Goal: Communication & Community: Answer question/provide support

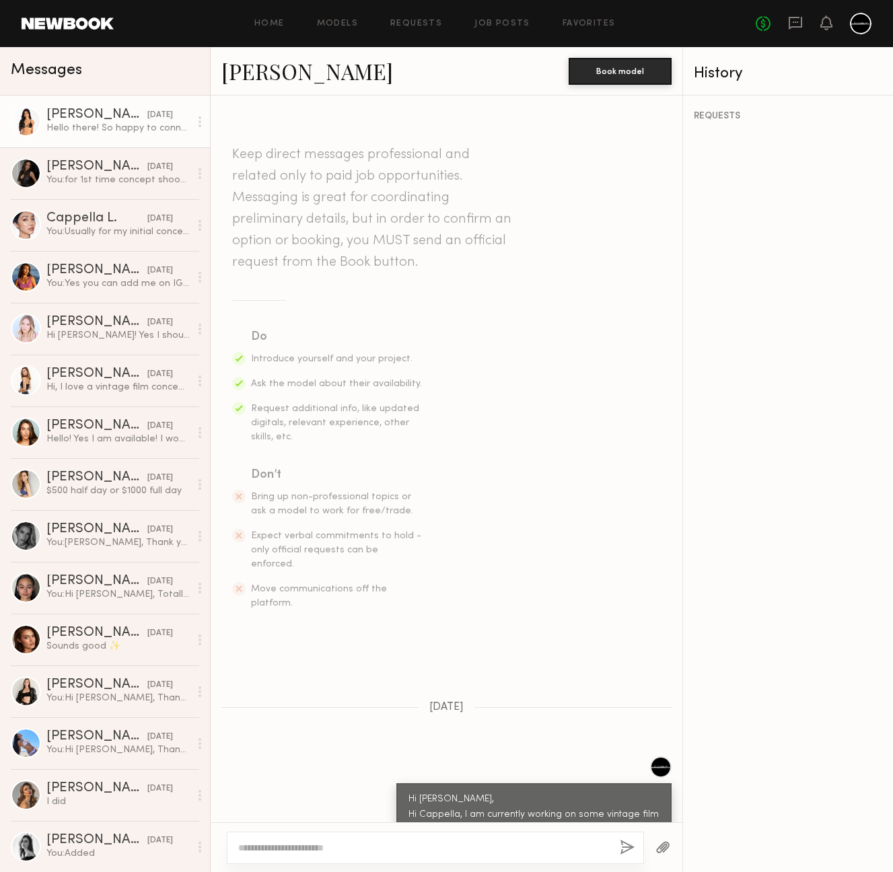
scroll to position [203, 0]
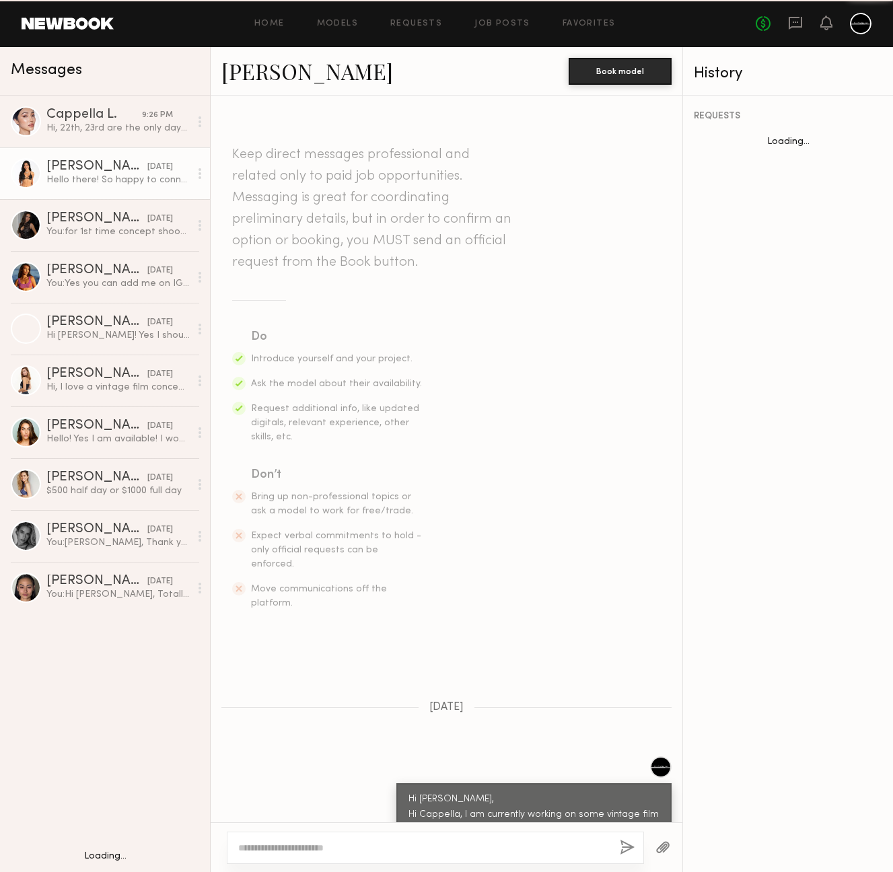
scroll to position [203, 0]
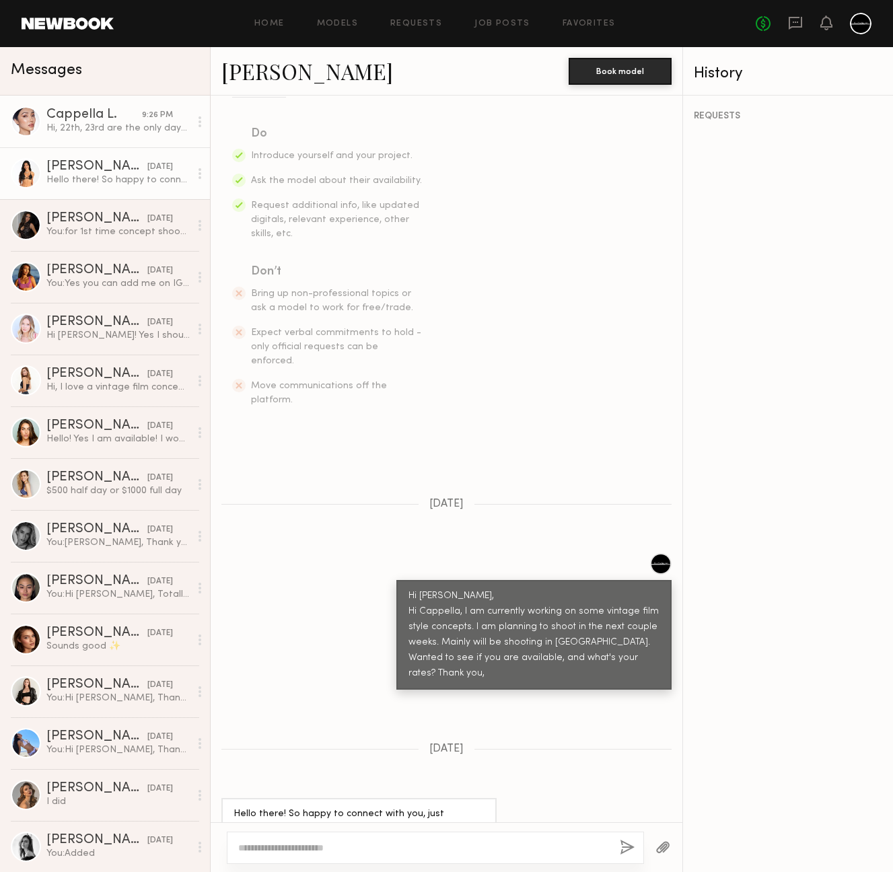
click at [69, 124] on div "Hi, 22th, 23rd are the only days left in August that I’m available. $340 for 2-…" at bounding box center [117, 128] width 143 height 13
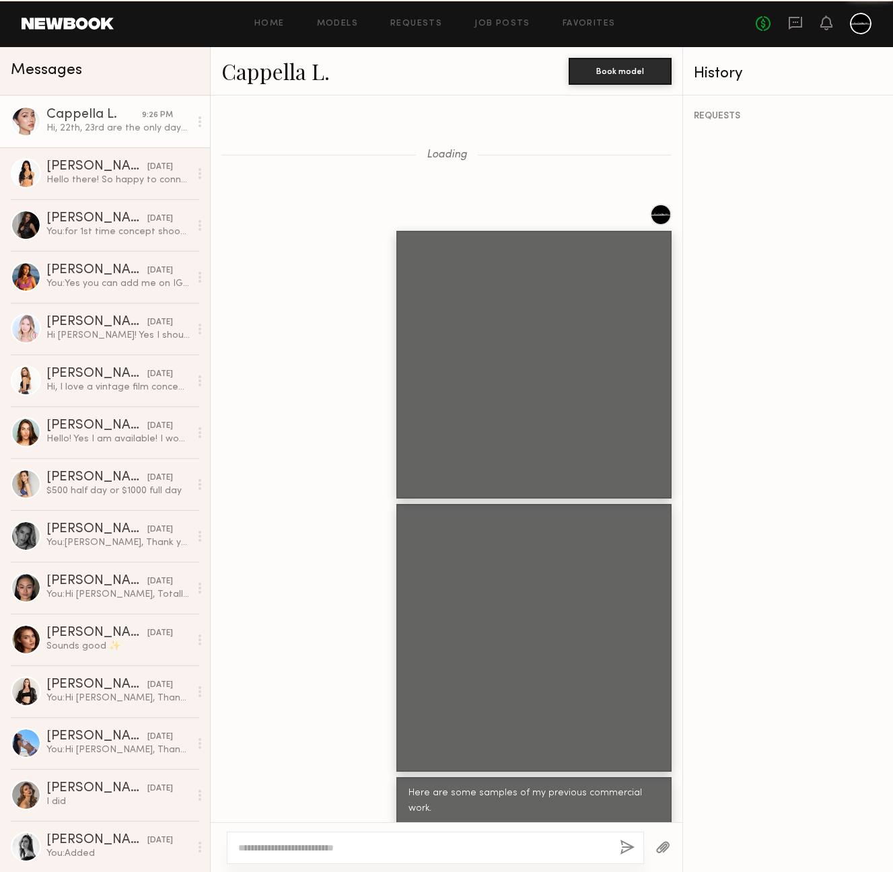
scroll to position [1150, 0]
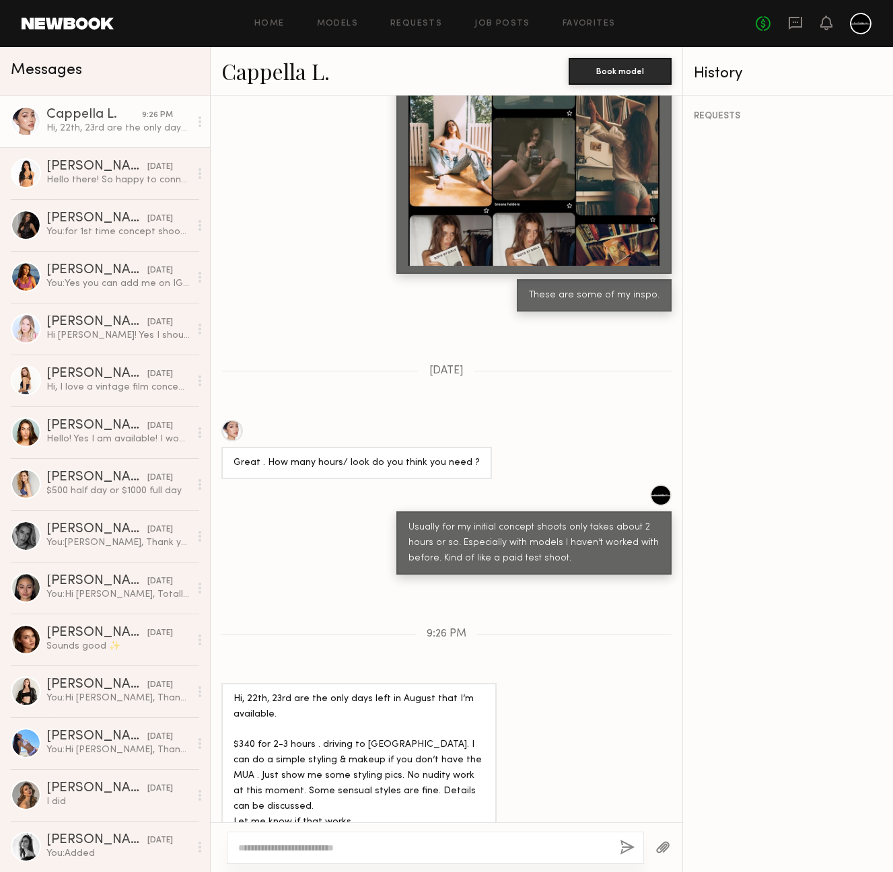
click at [431, 848] on textarea at bounding box center [423, 847] width 371 height 13
click at [408, 844] on textarea at bounding box center [423, 847] width 371 height 13
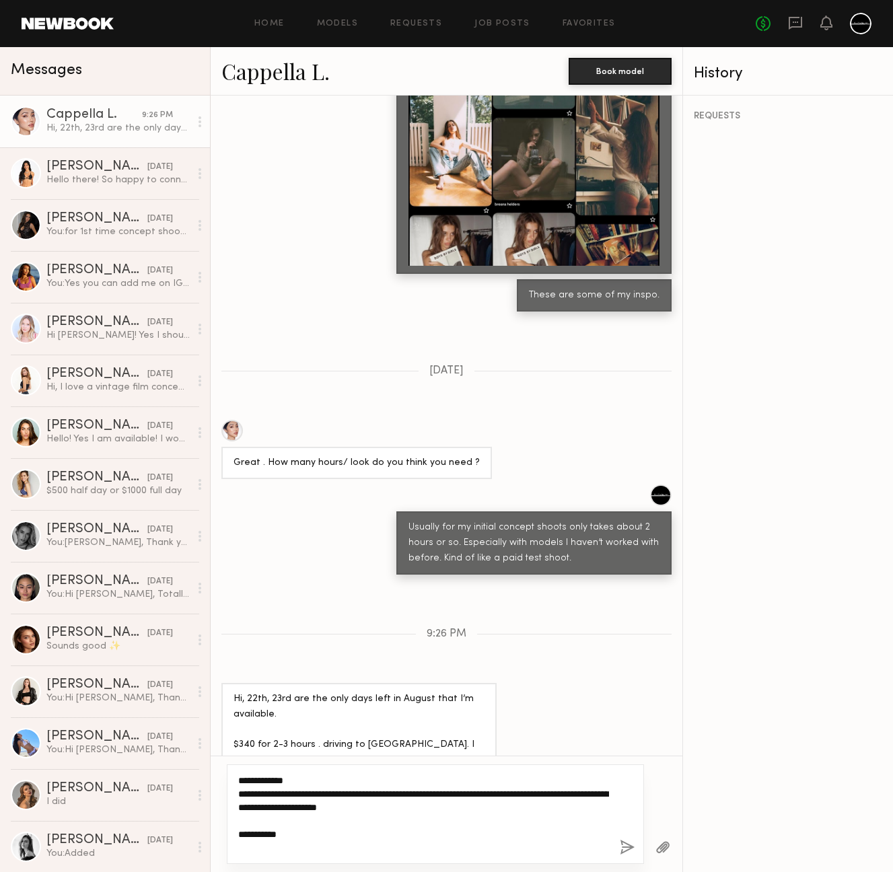
type textarea "**********"
click at [624, 844] on button "button" at bounding box center [627, 848] width 15 height 17
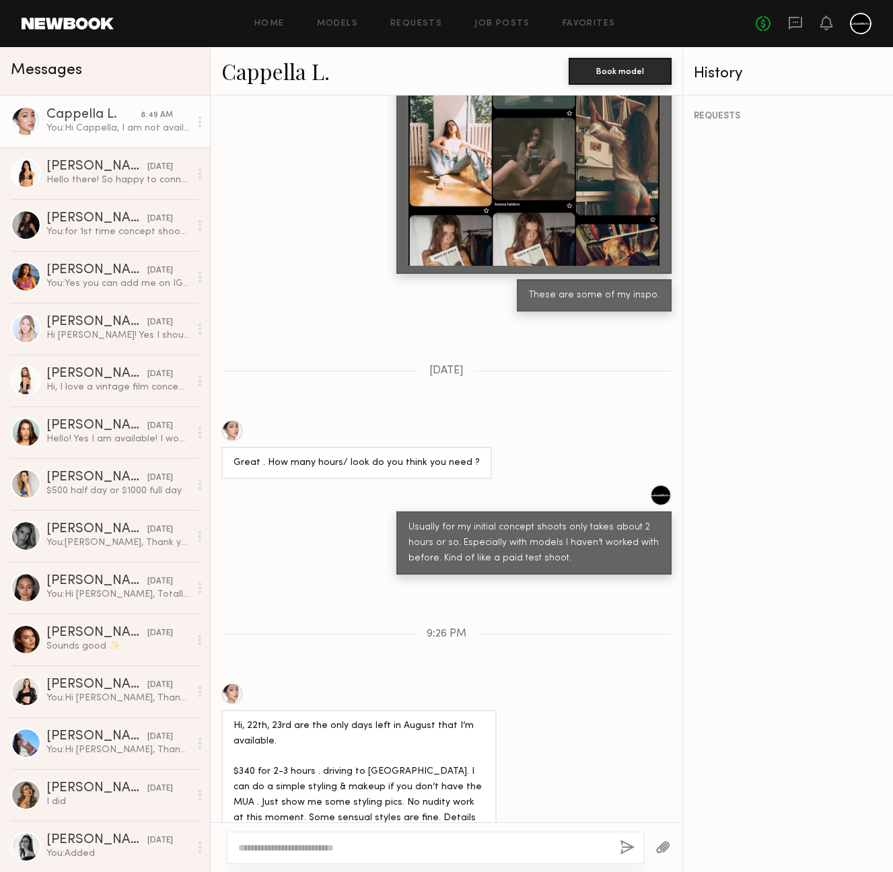
scroll to position [1494, 0]
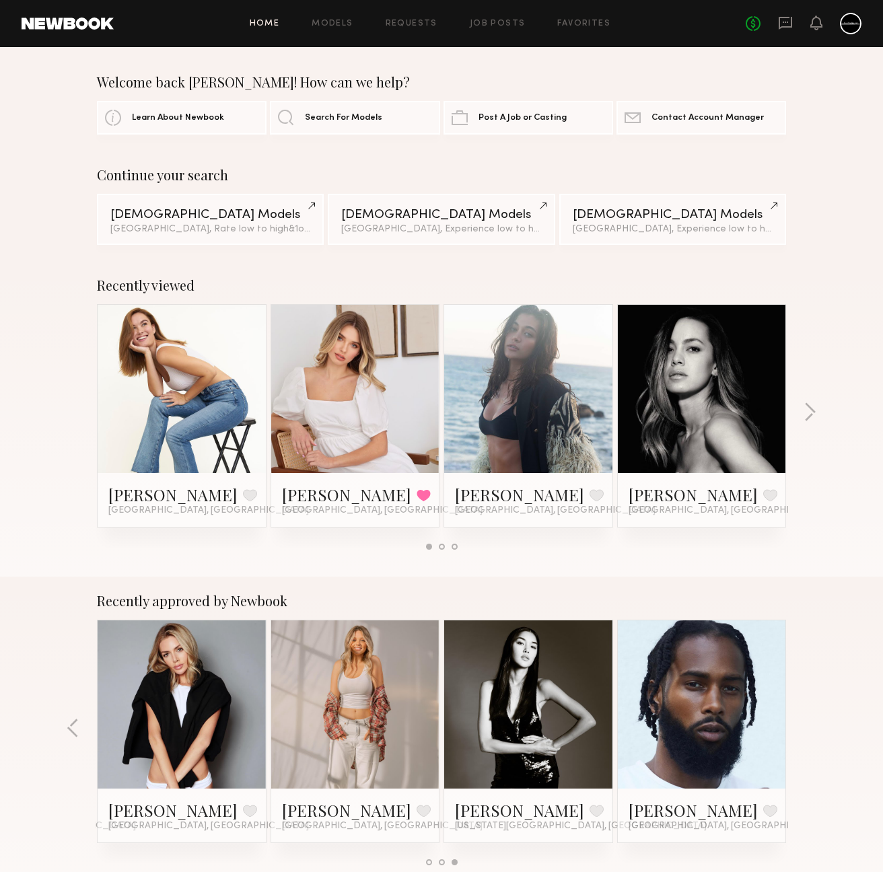
scroll to position [762, 0]
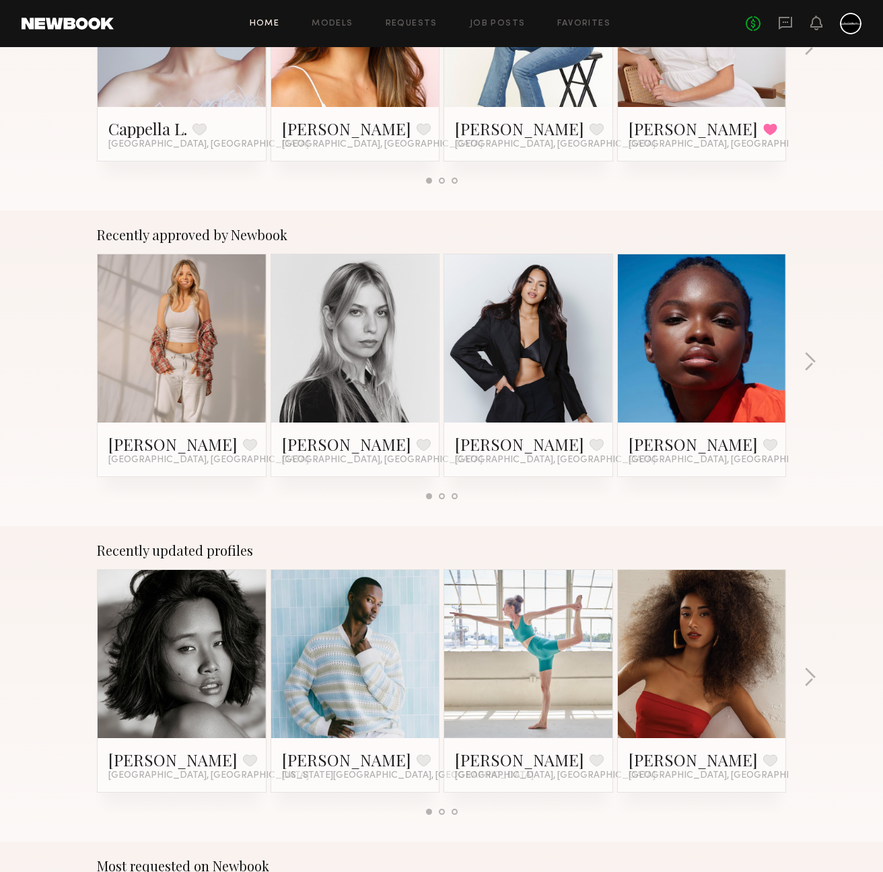
scroll to position [591, 0]
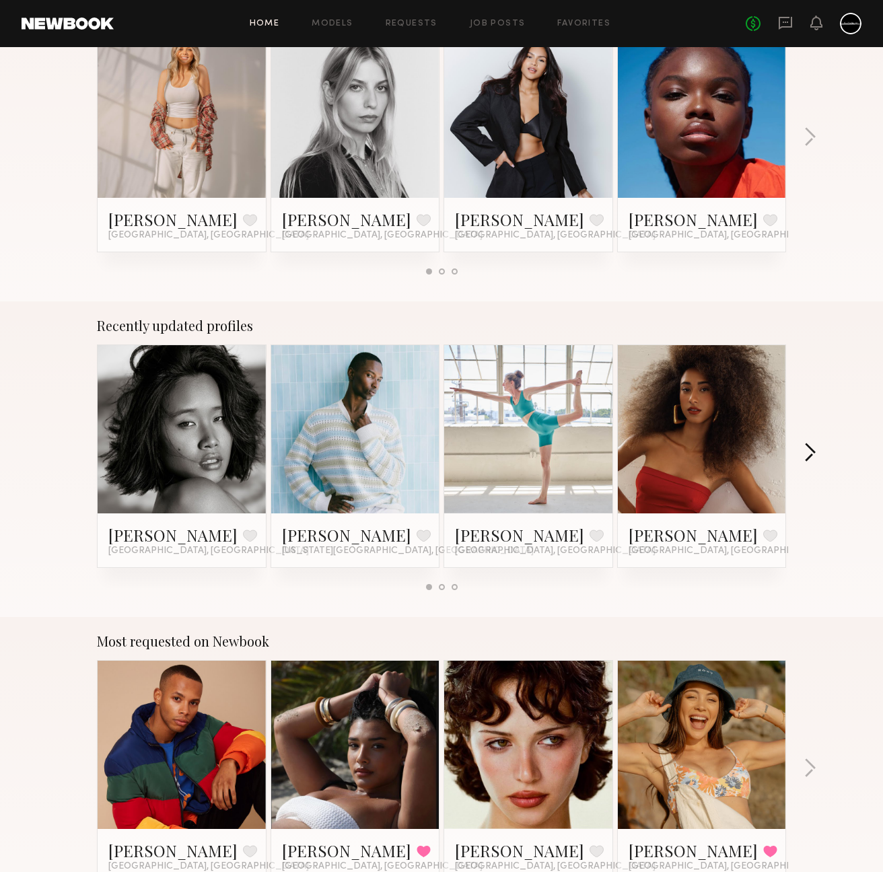
click at [811, 458] on button "button" at bounding box center [809, 454] width 13 height 22
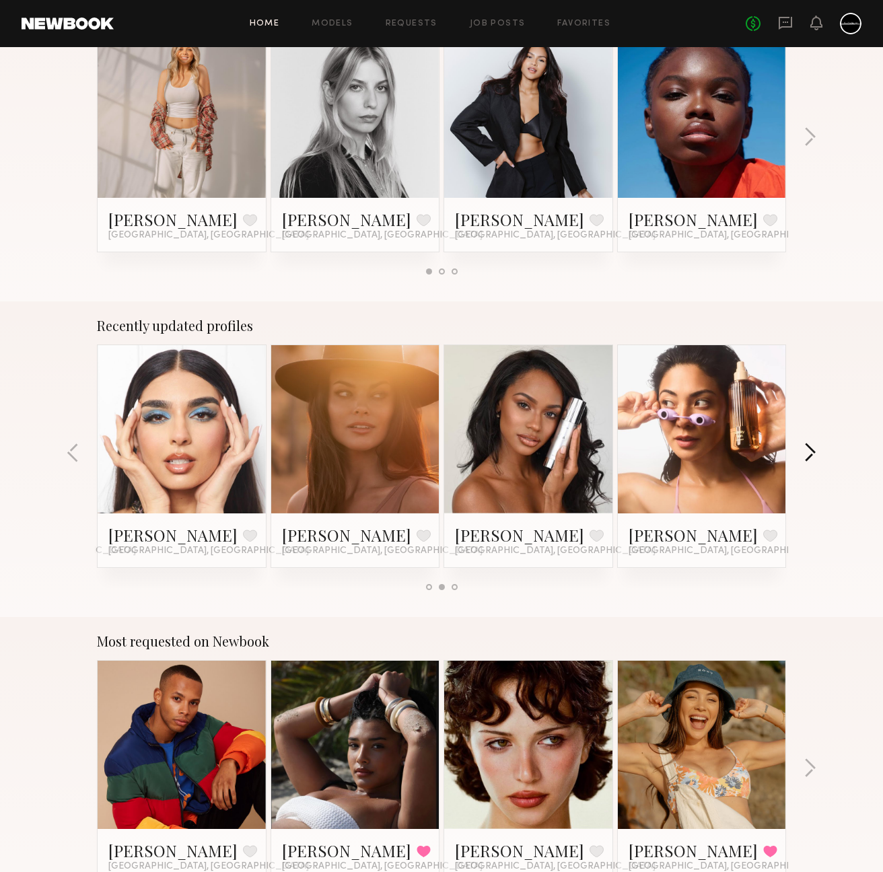
click at [811, 458] on button "button" at bounding box center [809, 454] width 13 height 22
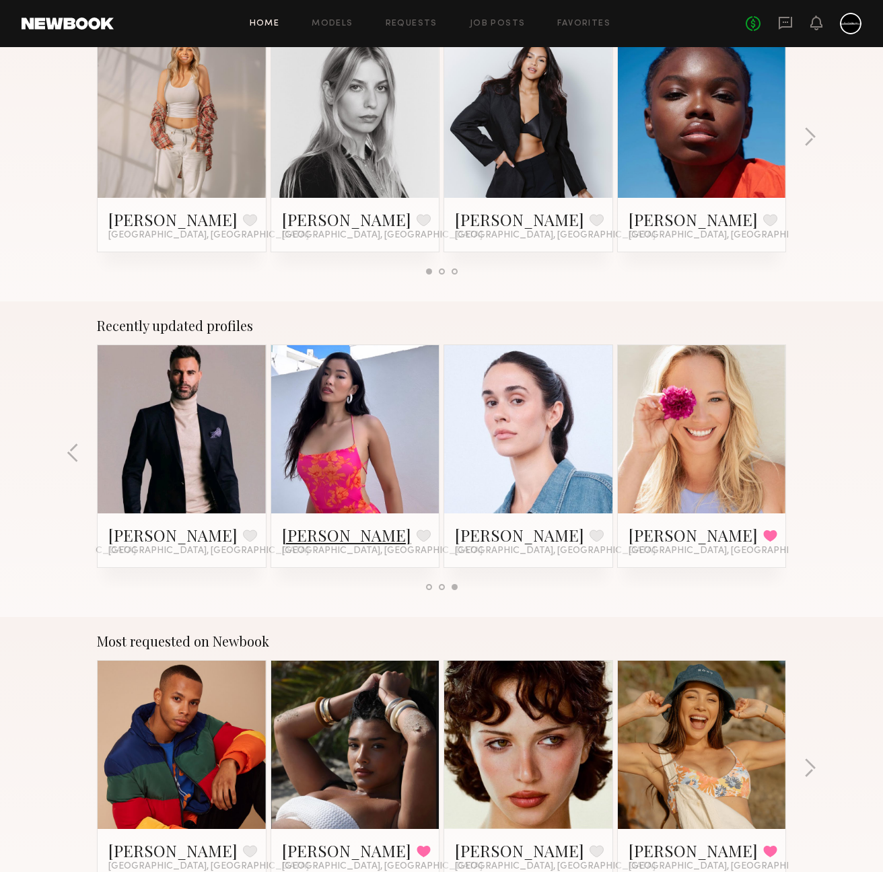
click at [319, 537] on link "Naraa B." at bounding box center [346, 535] width 129 height 22
click at [825, 423] on div "Recently updated profiles Martha O. Favorite Brooklyn, NY Arnaldo C. Favorite N…" at bounding box center [441, 459] width 883 height 316
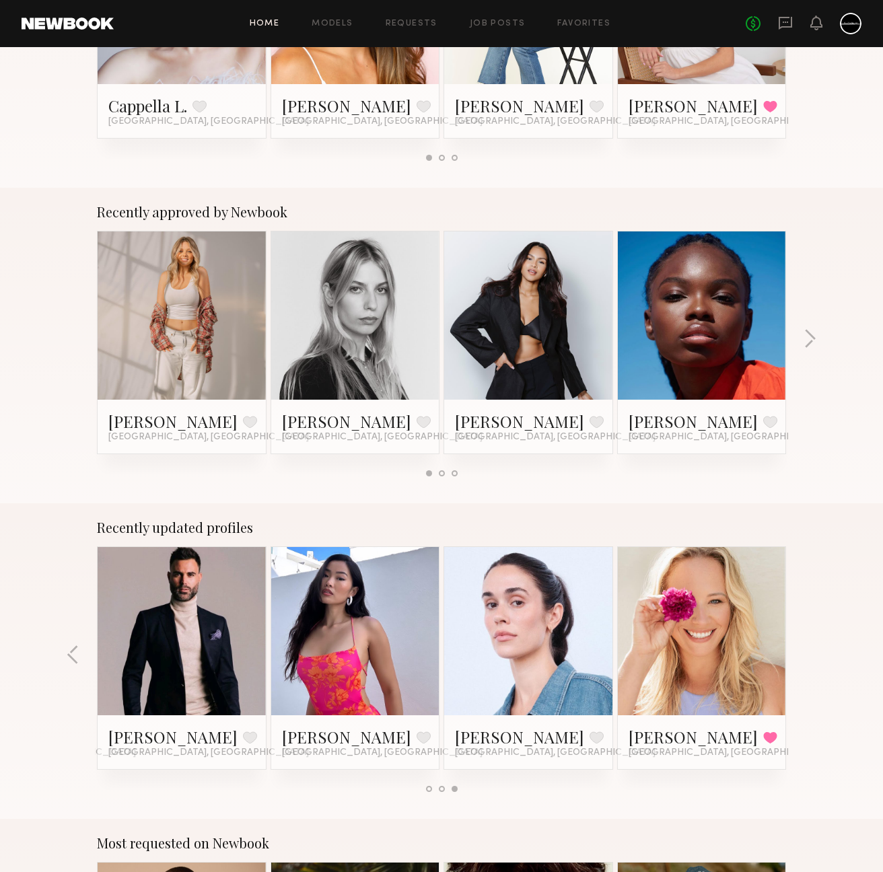
scroll to position [320, 0]
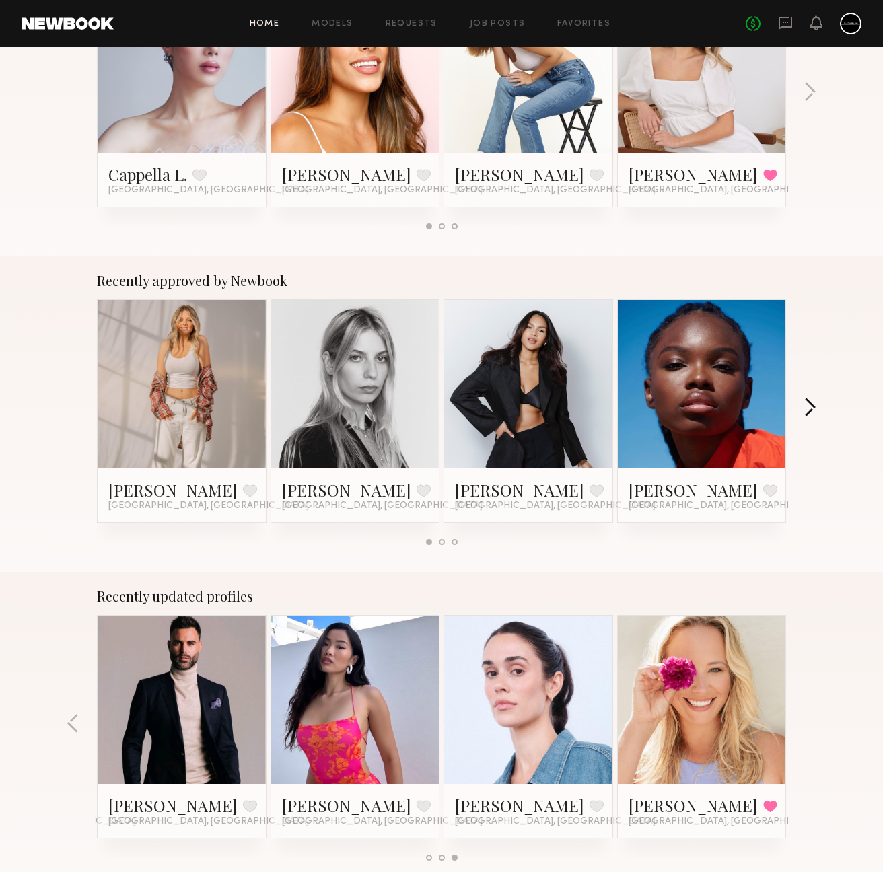
click at [808, 409] on button "button" at bounding box center [809, 409] width 13 height 22
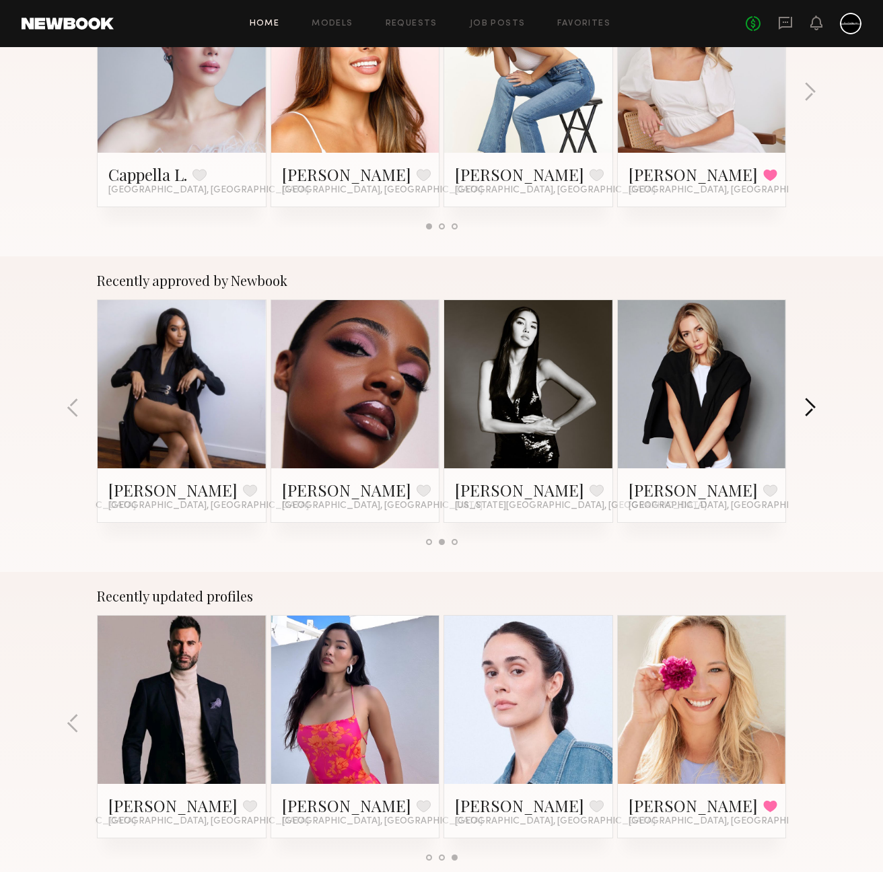
click at [808, 409] on button "button" at bounding box center [809, 409] width 13 height 22
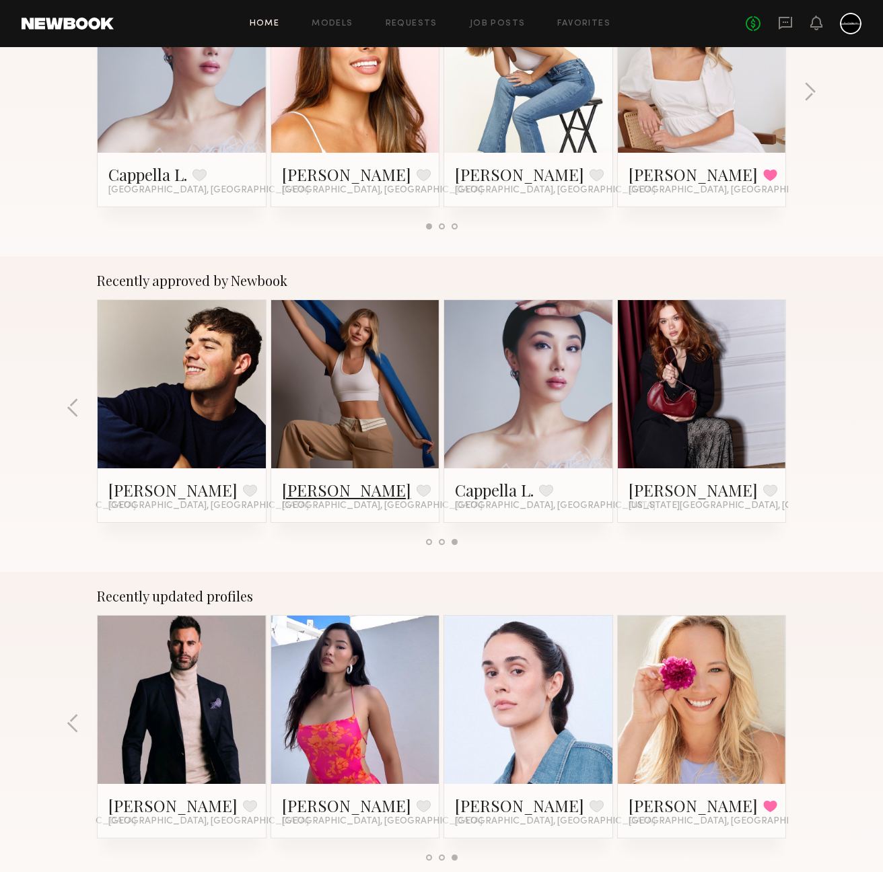
click at [306, 490] on link "Kristina K." at bounding box center [346, 490] width 129 height 22
